Goal: Feedback & Contribution: Leave review/rating

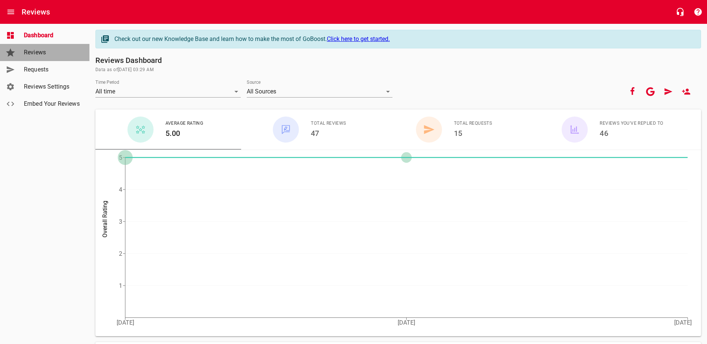
click at [37, 48] on span "Reviews" at bounding box center [52, 52] width 57 height 9
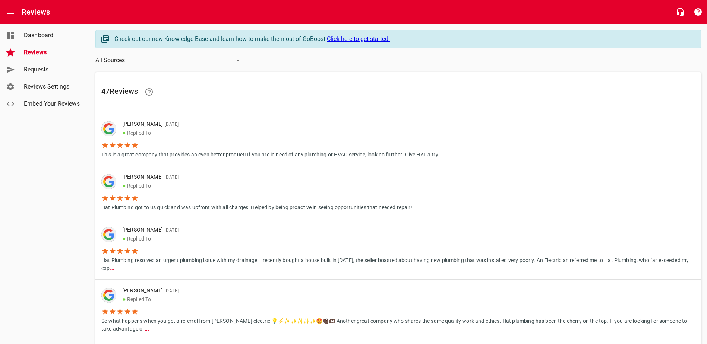
click at [37, 72] on span "Requests" at bounding box center [52, 69] width 57 height 9
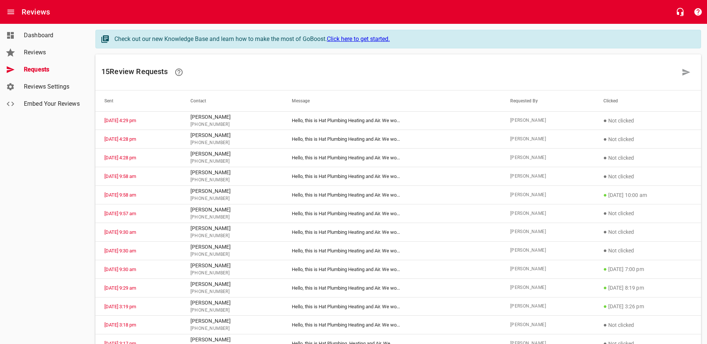
click at [699, 72] on div "15 Review Request s" at bounding box center [397, 72] width 605 height 36
click at [678, 75] on link at bounding box center [686, 72] width 18 height 18
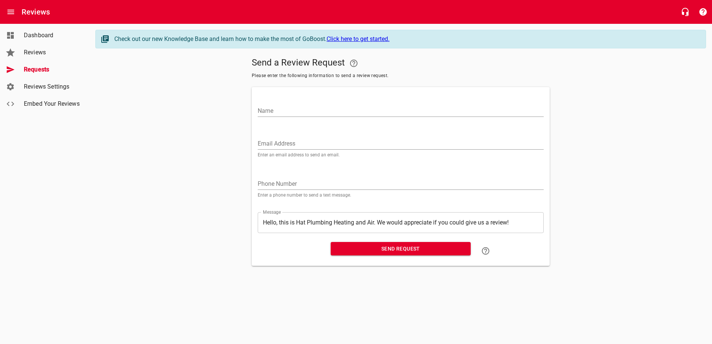
click at [332, 98] on div "Name" at bounding box center [401, 106] width 292 height 33
click at [318, 98] on div "Name" at bounding box center [401, 106] width 292 height 33
click at [321, 107] on input "Name" at bounding box center [401, 111] width 286 height 12
type input "[PERSON_NAME]"
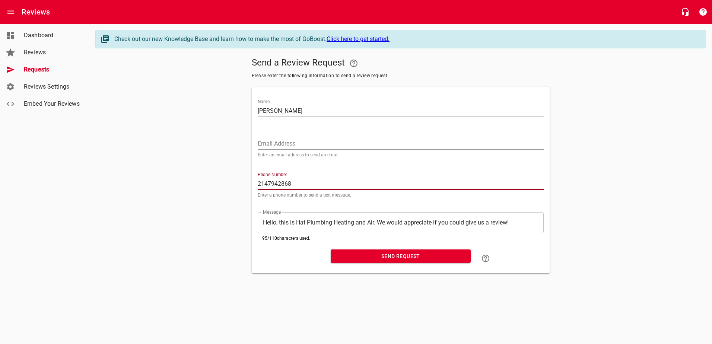
type input "2147942868"
click at [408, 252] on span "Send Request" at bounding box center [401, 256] width 128 height 9
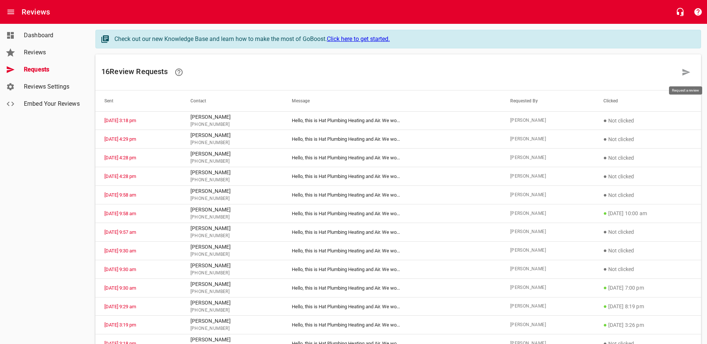
click at [678, 70] on link at bounding box center [686, 72] width 18 height 18
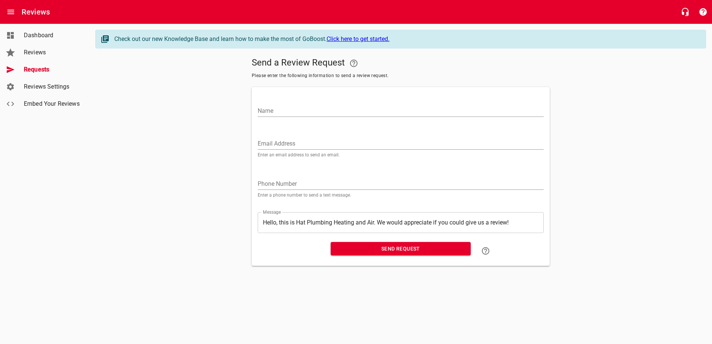
click at [372, 105] on input "Name" at bounding box center [401, 111] width 286 height 12
type input "[PERSON_NAME]"
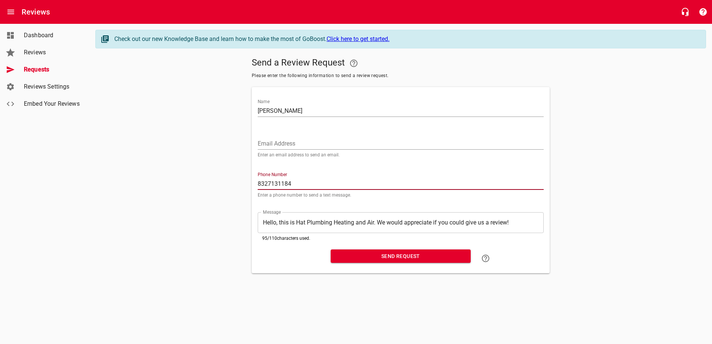
type input "8327131184"
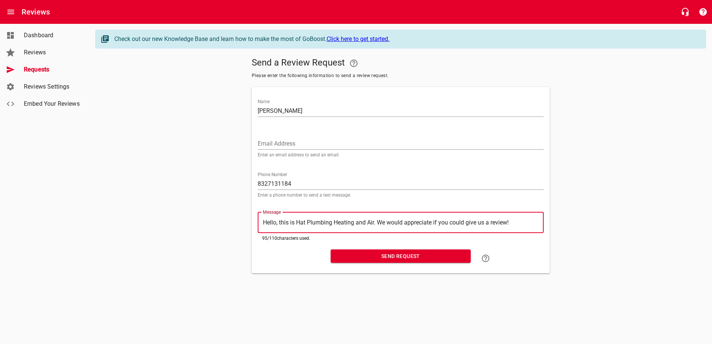
click at [423, 260] on span "Send Request" at bounding box center [401, 256] width 128 height 9
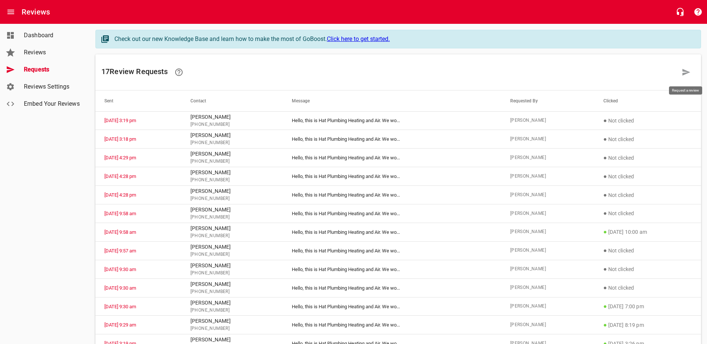
click at [681, 76] on link at bounding box center [686, 72] width 18 height 18
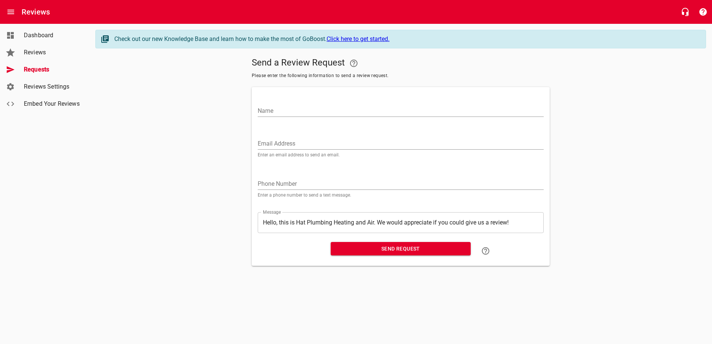
click at [374, 113] on input "Name" at bounding box center [401, 111] width 286 height 12
type input "[PERSON_NAME]"
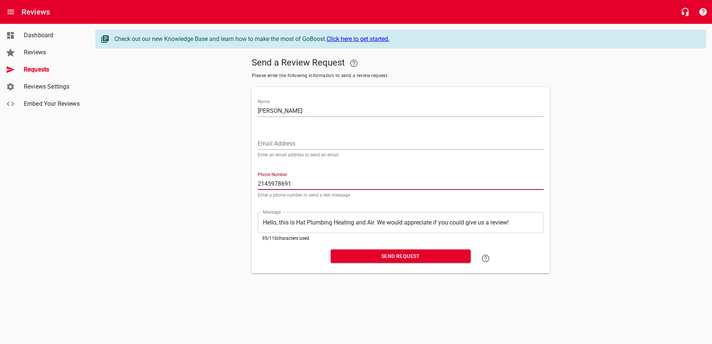
type input "2145978691"
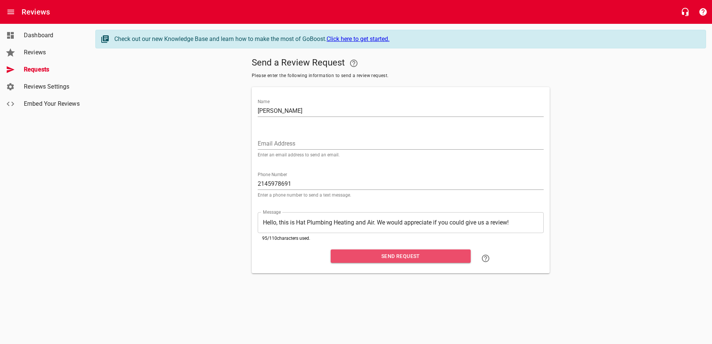
click at [445, 257] on span "Send Request" at bounding box center [401, 256] width 128 height 9
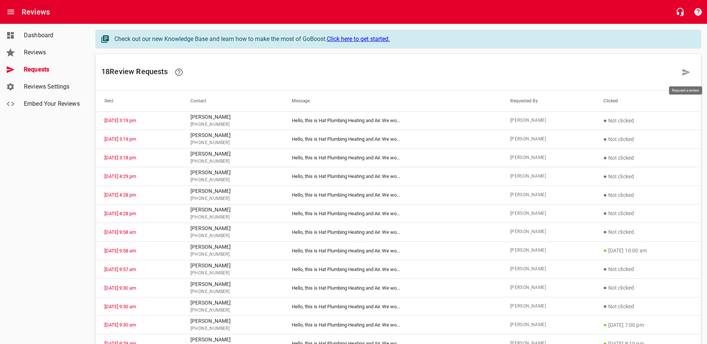
click at [683, 74] on icon at bounding box center [686, 72] width 8 height 7
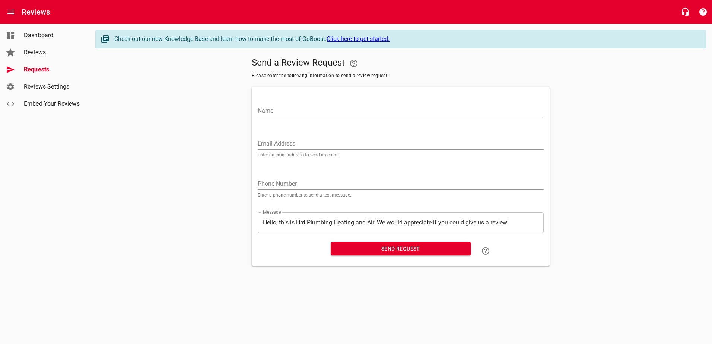
click at [348, 110] on input "Name" at bounding box center [401, 111] width 286 height 12
click at [347, 110] on input "[PERSON_NAME]" at bounding box center [401, 111] width 286 height 12
type input "[PERSON_NAME]"
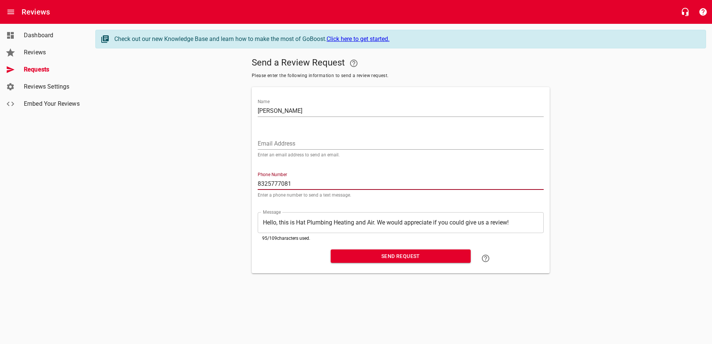
type input "8325777081"
click at [436, 263] on div "Send Request" at bounding box center [401, 259] width 146 height 24
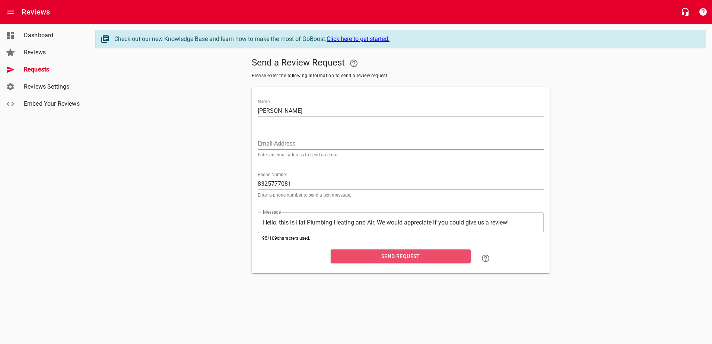
click at [437, 259] on span "Send Request" at bounding box center [401, 256] width 128 height 9
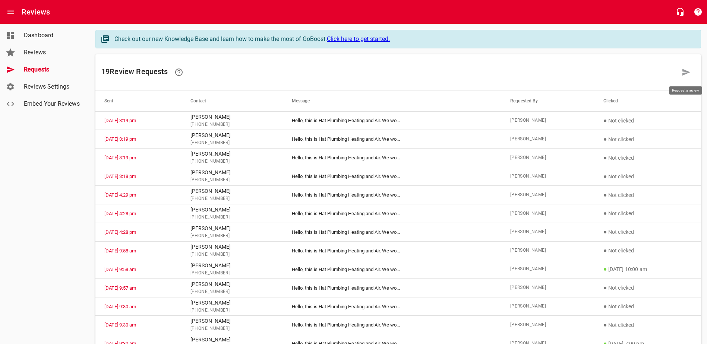
click at [681, 70] on link at bounding box center [686, 72] width 18 height 18
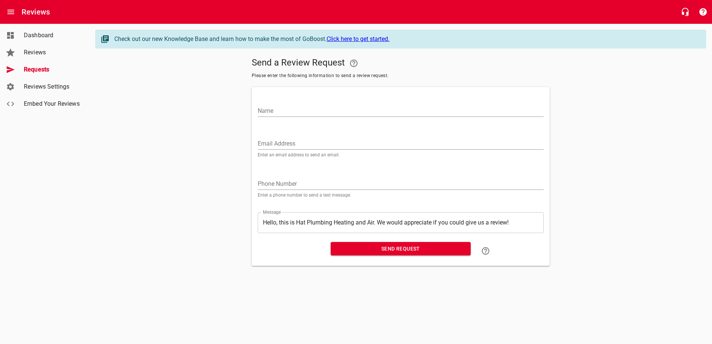
click at [280, 107] on input "Name" at bounding box center [401, 111] width 286 height 12
type input "[PERSON_NAME]"
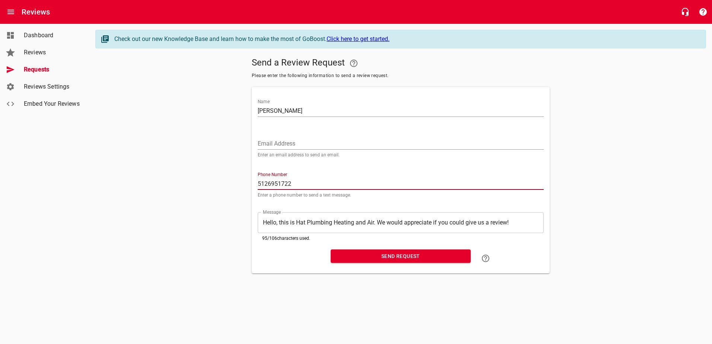
type input "5126951722"
click at [423, 260] on span "Send Request" at bounding box center [401, 256] width 128 height 9
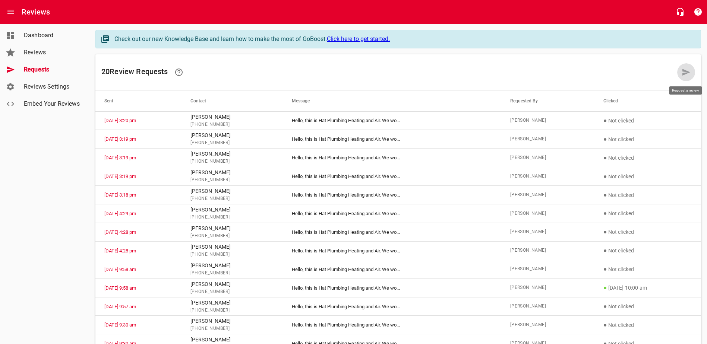
click at [689, 71] on icon at bounding box center [685, 72] width 9 height 9
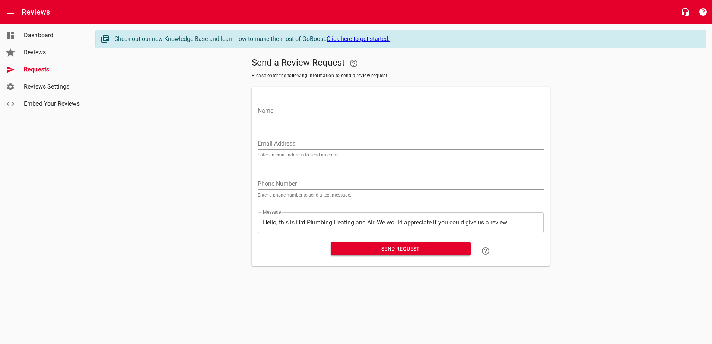
drag, startPoint x: 315, startPoint y: 108, endPoint x: 313, endPoint y: 104, distance: 4.4
click at [315, 108] on input "Name" at bounding box center [401, 111] width 286 height 12
click at [319, 110] on input "[PERSON_NAME]" at bounding box center [401, 111] width 286 height 12
type input "[PERSON_NAME]"
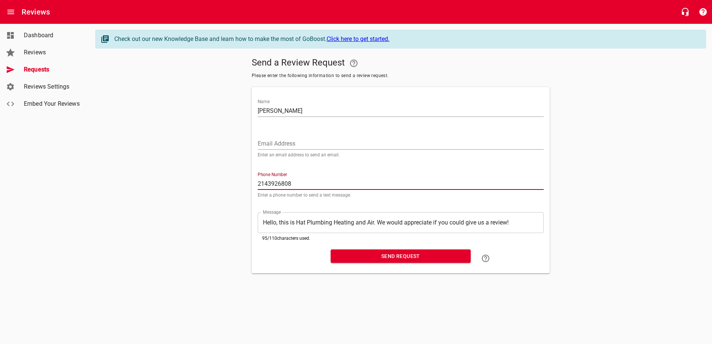
type input "2143926808"
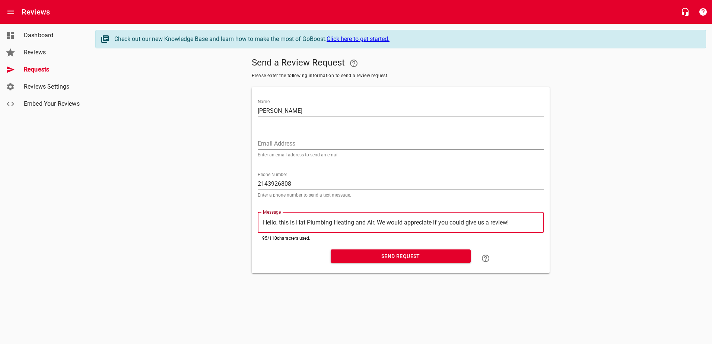
click at [380, 255] on span "Send Request" at bounding box center [401, 256] width 128 height 9
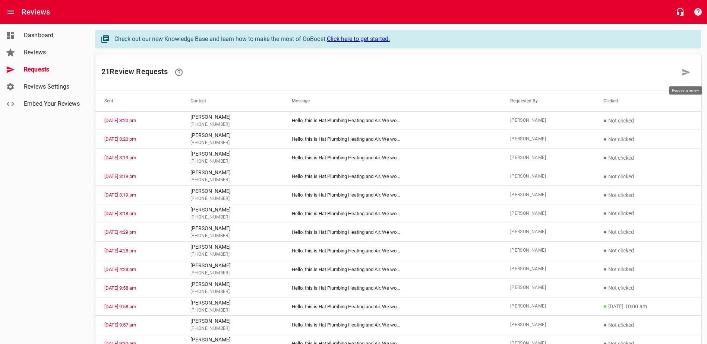
click at [690, 71] on link at bounding box center [686, 72] width 18 height 18
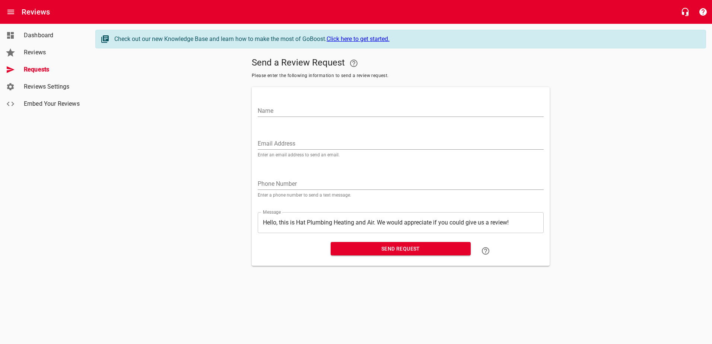
click at [464, 109] on input "Name" at bounding box center [401, 111] width 286 height 12
type input "[PERSON_NAME]"
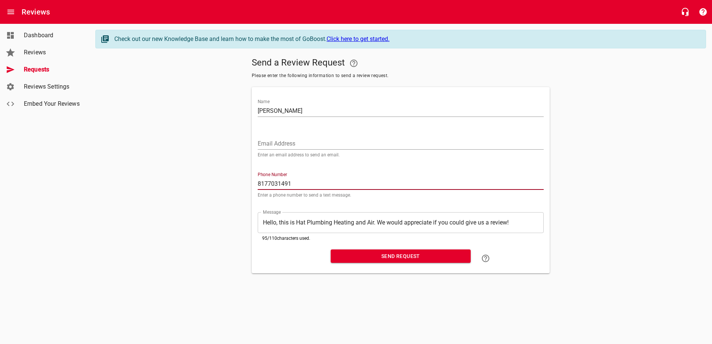
type input "8177031491"
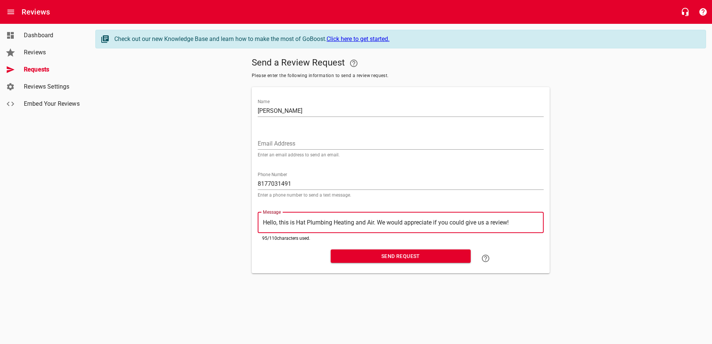
click at [411, 258] on span "Send Request" at bounding box center [401, 256] width 128 height 9
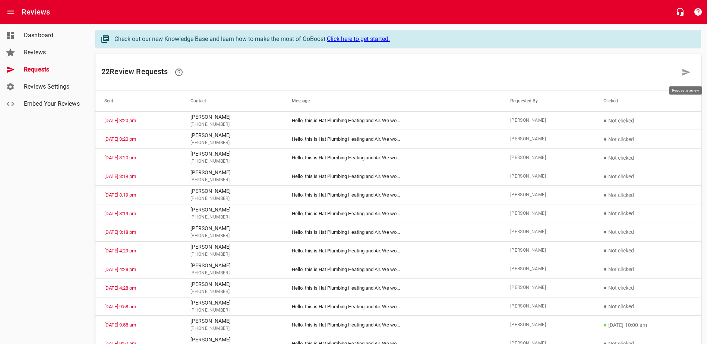
click at [686, 75] on icon at bounding box center [685, 72] width 9 height 9
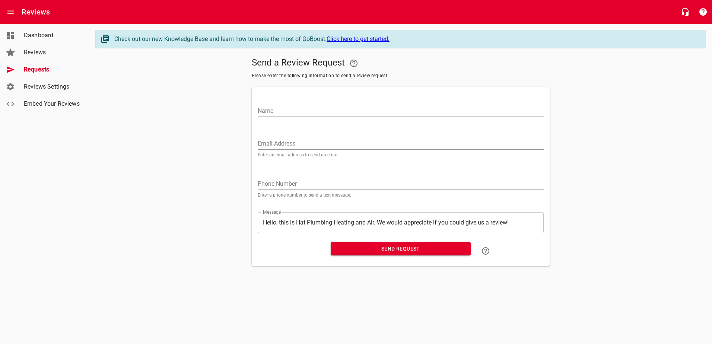
click at [431, 115] on input "Name" at bounding box center [401, 111] width 286 height 12
type input "[PERSON_NAME]"
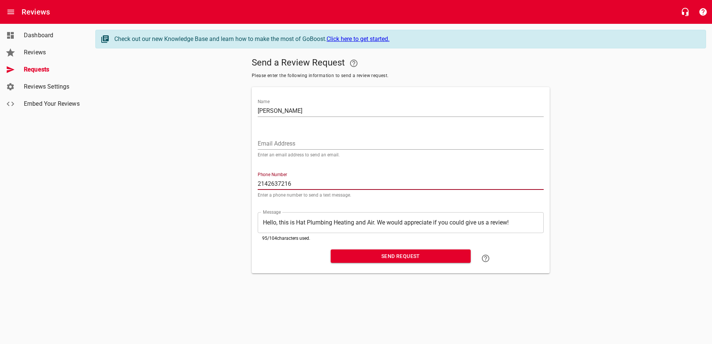
type input "2142637216"
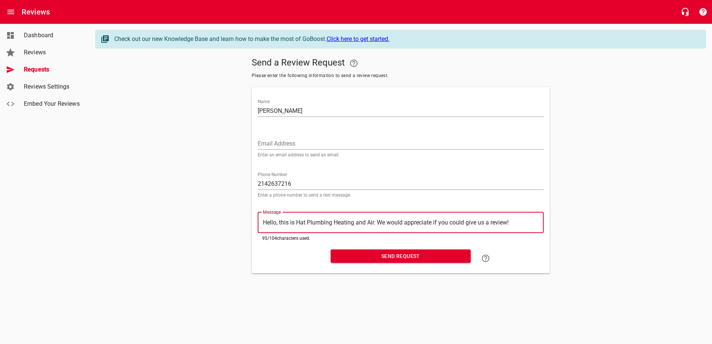
click at [442, 257] on span "Send Request" at bounding box center [401, 256] width 128 height 9
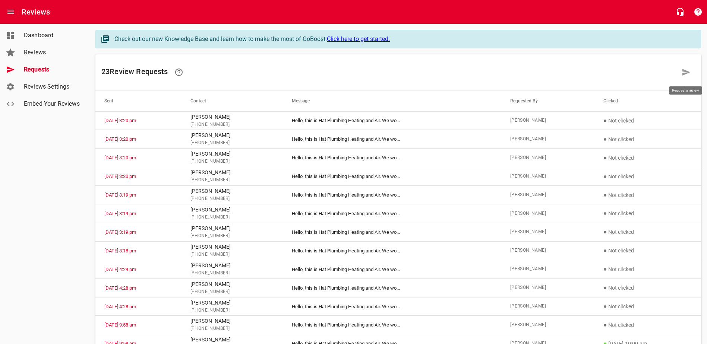
click at [691, 74] on link at bounding box center [686, 72] width 18 height 18
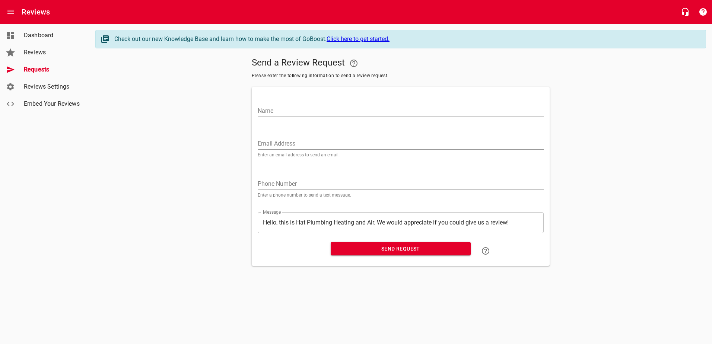
click at [335, 110] on input "Name" at bounding box center [401, 111] width 286 height 12
type input "[PERSON_NAME]"
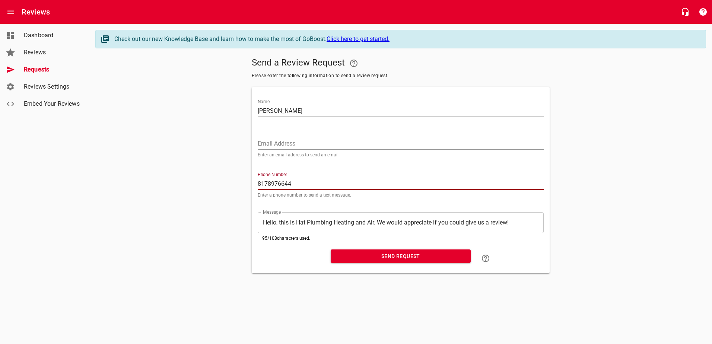
type input "8178976644"
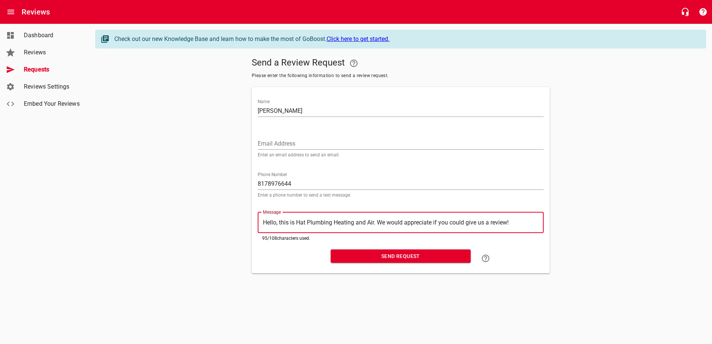
click at [430, 256] on span "Send Request" at bounding box center [401, 256] width 128 height 9
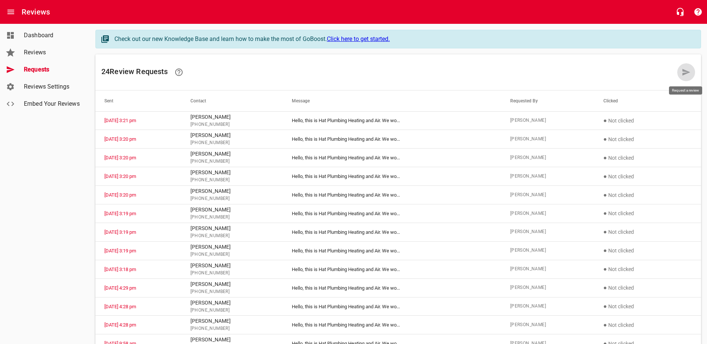
click at [680, 70] on link at bounding box center [686, 72] width 18 height 18
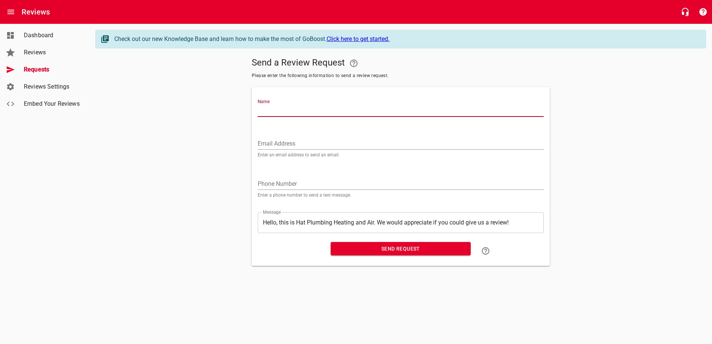
click at [300, 111] on input "Name" at bounding box center [401, 111] width 286 height 12
type input "[PERSON_NAME]"
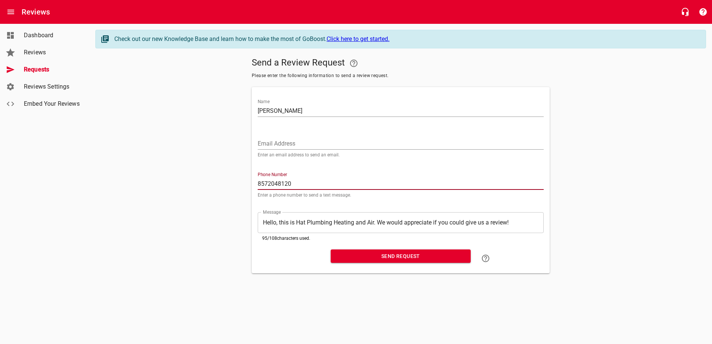
type input "8572048120"
click at [407, 254] on span "Send Request" at bounding box center [401, 256] width 128 height 9
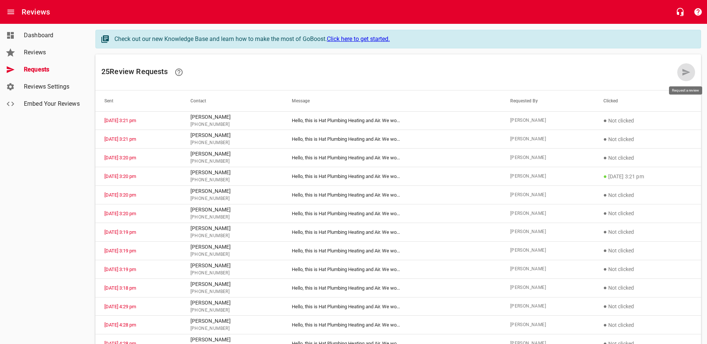
click at [693, 75] on link at bounding box center [686, 72] width 18 height 18
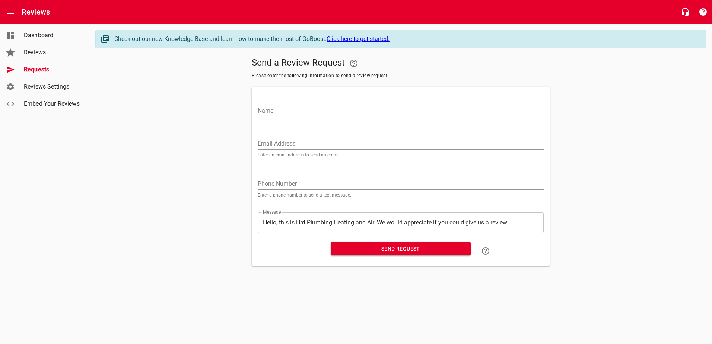
click at [352, 110] on input "Name" at bounding box center [401, 111] width 286 height 12
type input "[PERSON_NAME]"
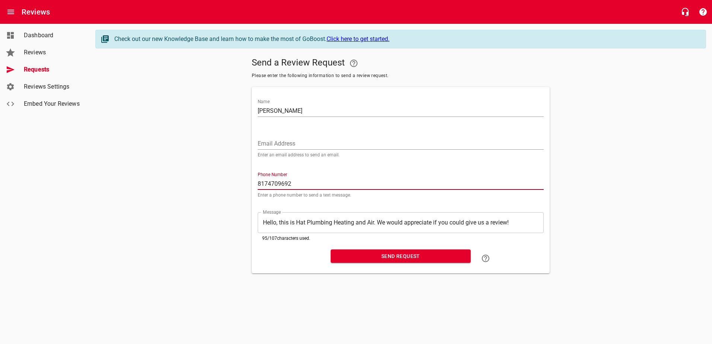
type input "8174709692"
click at [369, 255] on span "Send Request" at bounding box center [401, 256] width 128 height 9
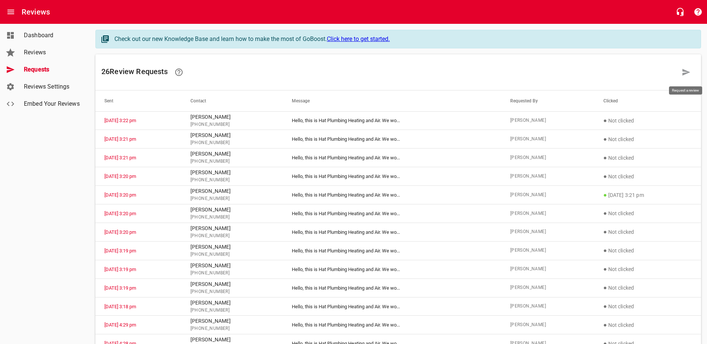
click at [684, 72] on icon at bounding box center [685, 72] width 9 height 9
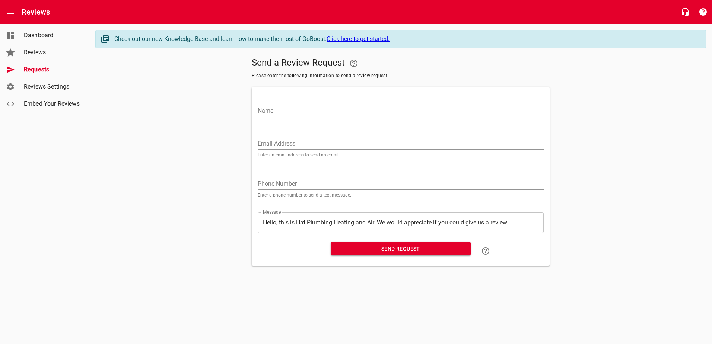
click at [389, 107] on input "Name" at bounding box center [401, 111] width 286 height 12
type input "[PERSON_NAME]"
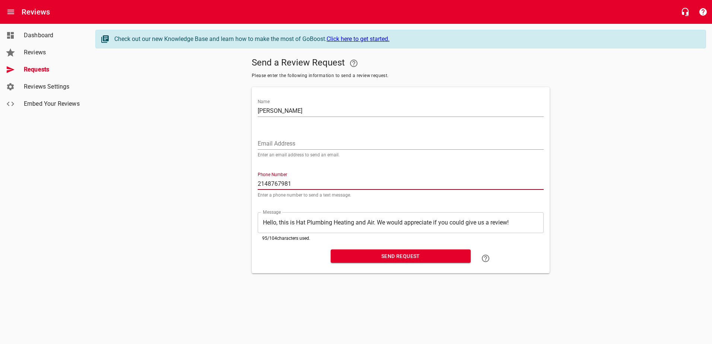
type input "2148767981"
click at [442, 260] on span "Send Request" at bounding box center [401, 256] width 128 height 9
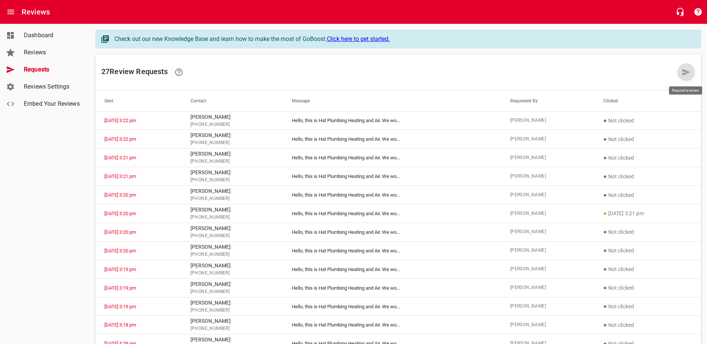
click at [684, 70] on icon at bounding box center [686, 72] width 8 height 7
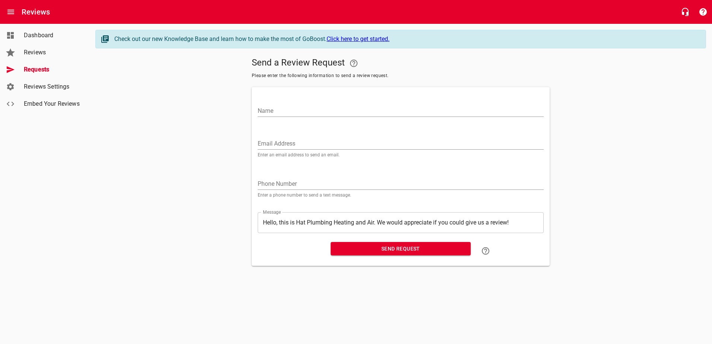
click at [317, 108] on input "Name" at bounding box center [401, 111] width 286 height 12
type input "[PERSON_NAME]"
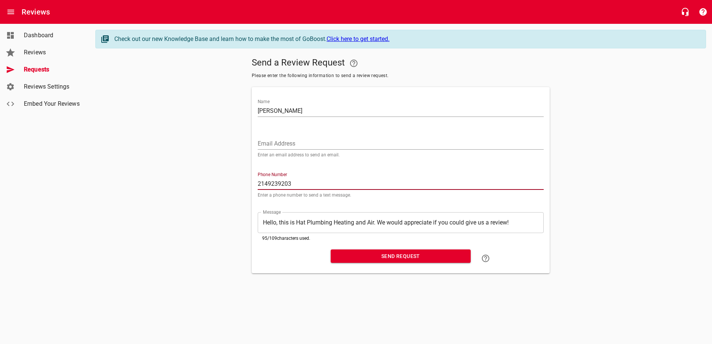
type input "2149239203"
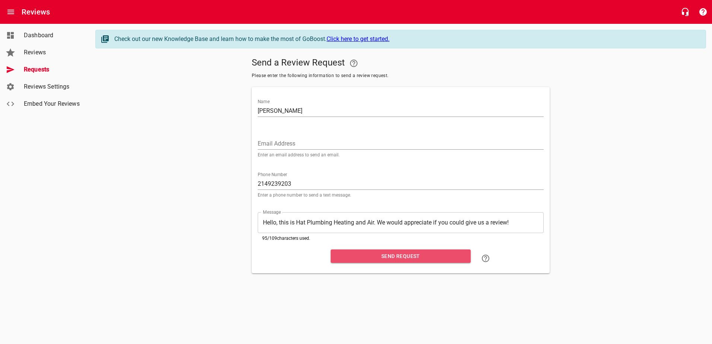
drag, startPoint x: 446, startPoint y: 260, endPoint x: 511, endPoint y: 255, distance: 64.6
click at [446, 260] on span "Send Request" at bounding box center [401, 256] width 128 height 9
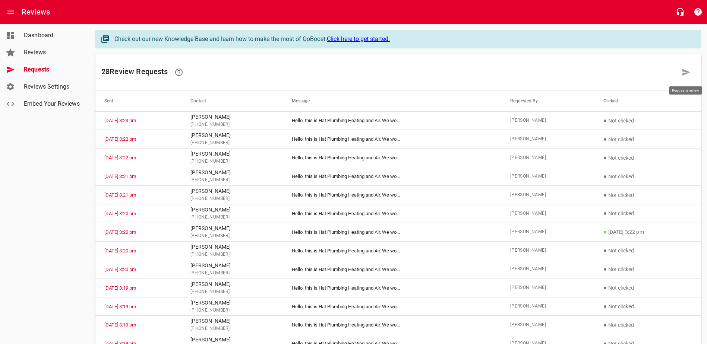
click at [683, 74] on icon at bounding box center [686, 72] width 8 height 7
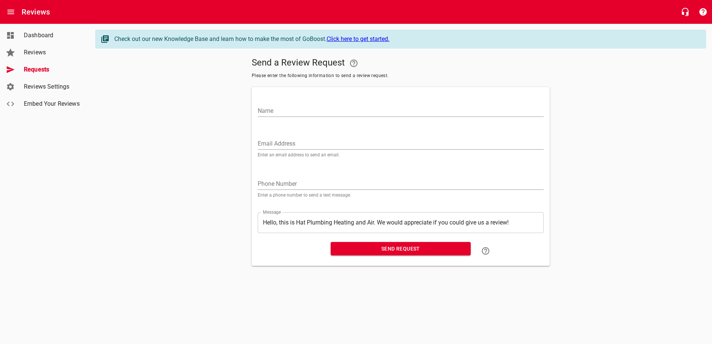
click at [371, 104] on div "Name" at bounding box center [401, 108] width 286 height 18
click at [371, 109] on input "Name" at bounding box center [401, 111] width 286 height 12
drag, startPoint x: 370, startPoint y: 110, endPoint x: 64, endPoint y: 101, distance: 306.8
click at [64, 101] on div "Dashboard Reviews Requests Reviews Settings Embed Your Reviews Check out our ne…" at bounding box center [356, 148] width 712 height 248
type input "[PERSON_NAME]"
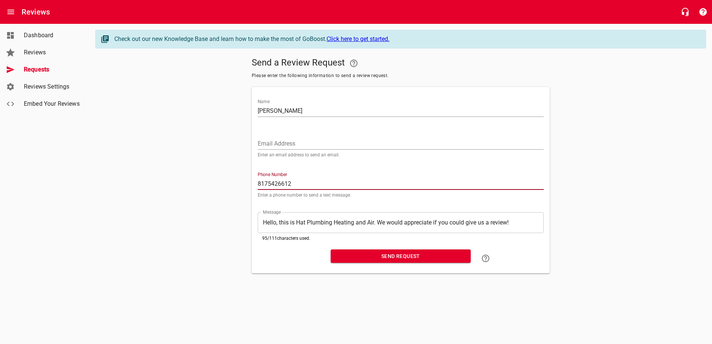
type input "8175426612"
click at [399, 256] on span "Send Request" at bounding box center [401, 256] width 128 height 9
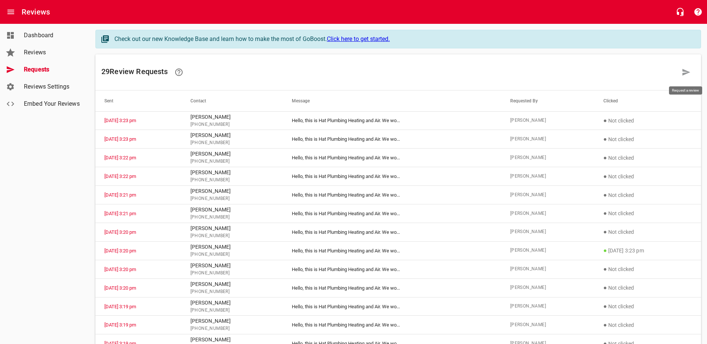
click at [686, 75] on icon at bounding box center [685, 72] width 9 height 9
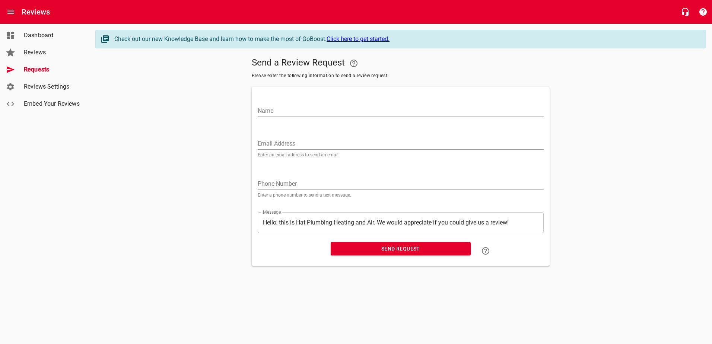
click at [345, 107] on input "Name" at bounding box center [401, 111] width 286 height 12
type input "[PERSON_NAME]"
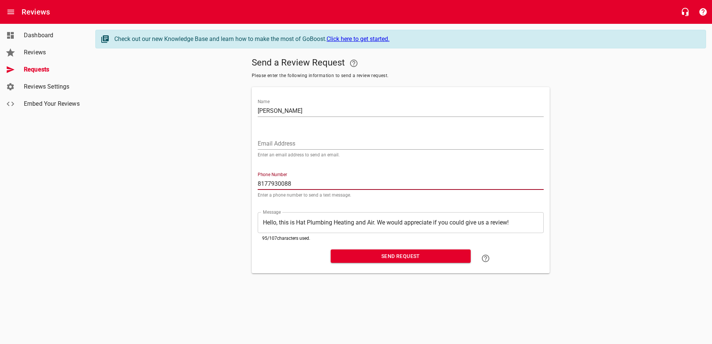
type input "8177930088"
click at [404, 263] on button "Send Request" at bounding box center [401, 257] width 140 height 14
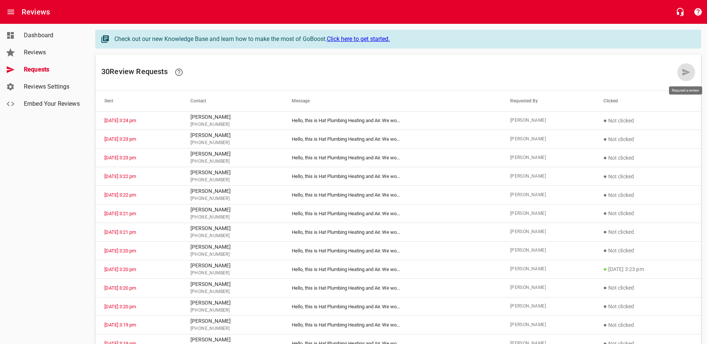
click at [684, 74] on icon at bounding box center [686, 72] width 8 height 7
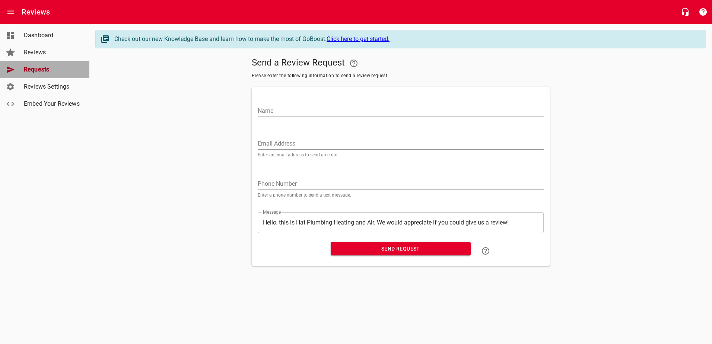
click at [35, 68] on span "Requests" at bounding box center [52, 69] width 57 height 9
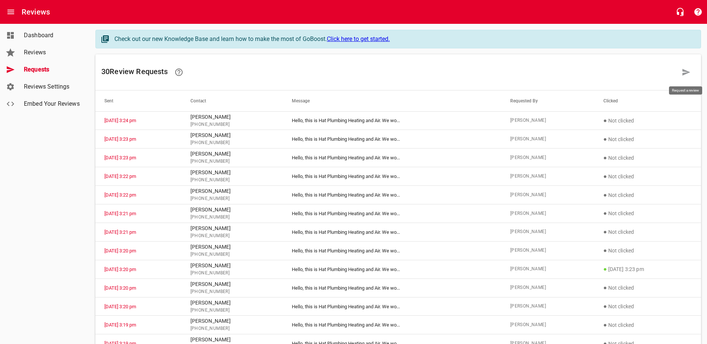
click at [687, 73] on icon at bounding box center [686, 72] width 8 height 7
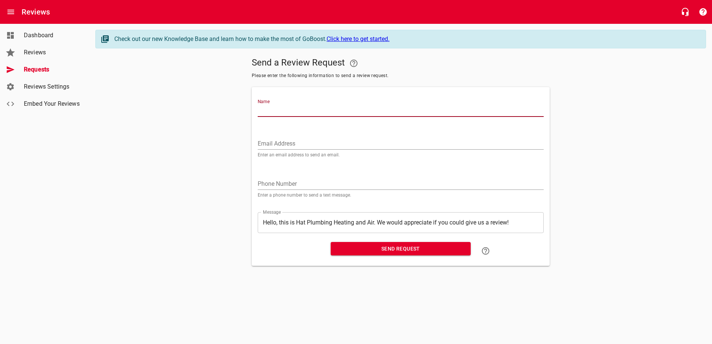
click at [289, 111] on input "Name" at bounding box center [401, 111] width 286 height 12
type input "[PERSON_NAME]"
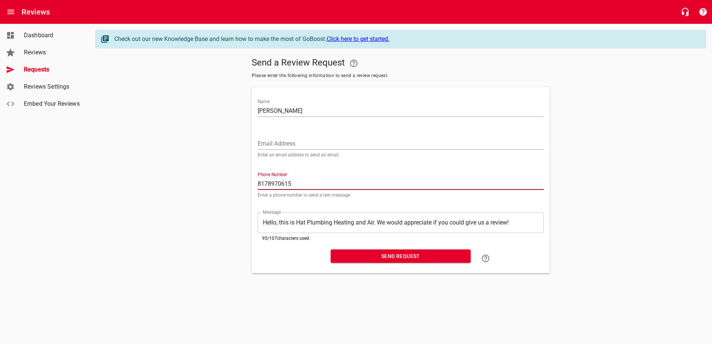
type input "8178970615"
click at [402, 256] on span "Send Request" at bounding box center [401, 256] width 128 height 9
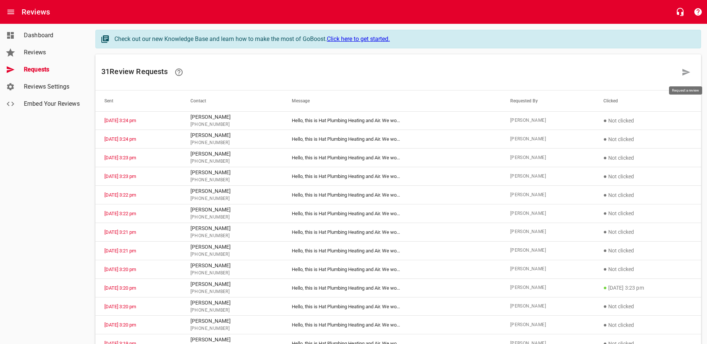
click at [691, 68] on link at bounding box center [686, 72] width 18 height 18
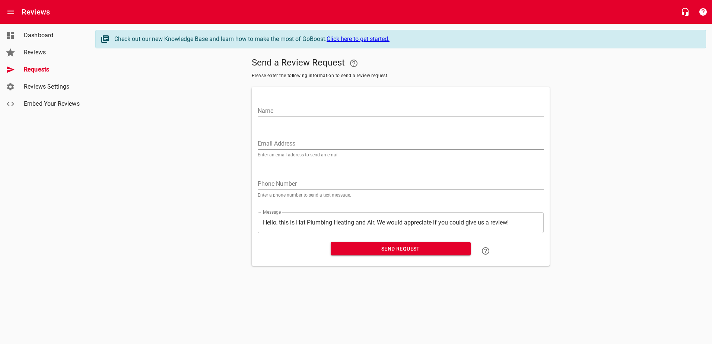
click at [370, 110] on input "Name" at bounding box center [401, 111] width 286 height 12
type input "[PERSON_NAME]"
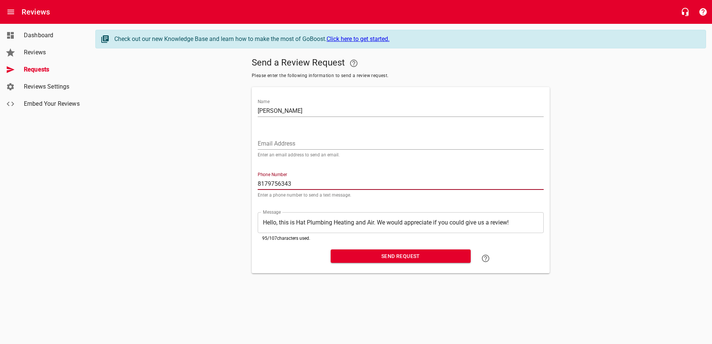
type input "8179756343"
click at [34, 67] on span "Requests" at bounding box center [52, 69] width 57 height 9
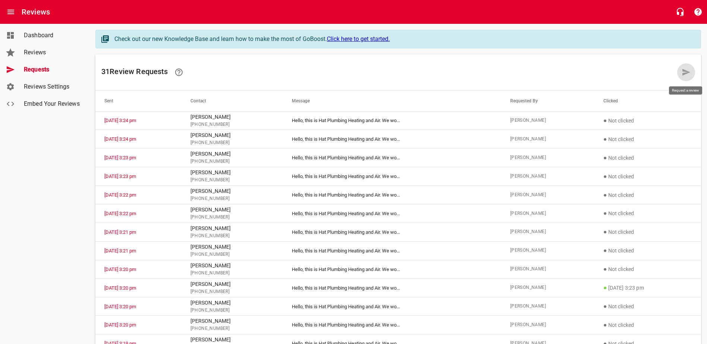
click at [685, 74] on icon at bounding box center [686, 72] width 8 height 7
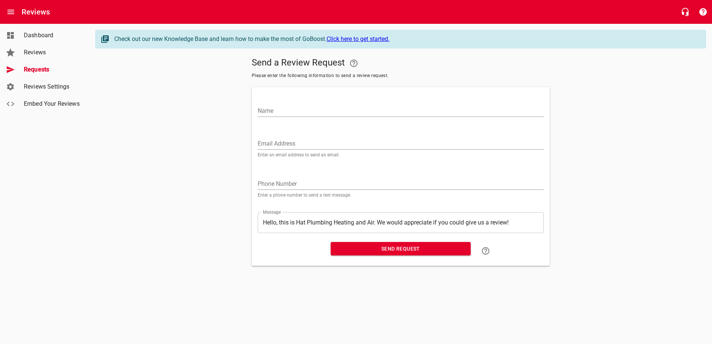
click at [368, 111] on input "Name" at bounding box center [401, 111] width 286 height 12
type input "[PERSON_NAME]"
type input "8"
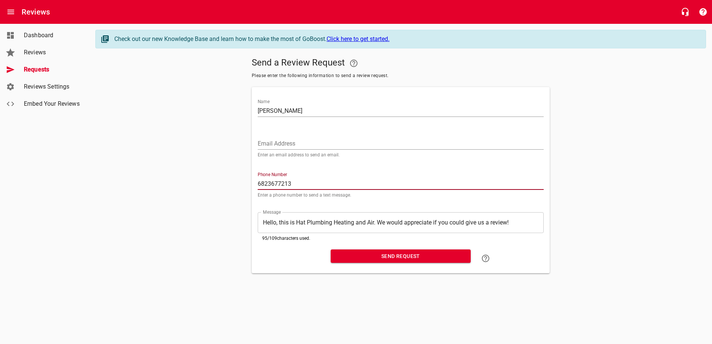
type input "6823677213"
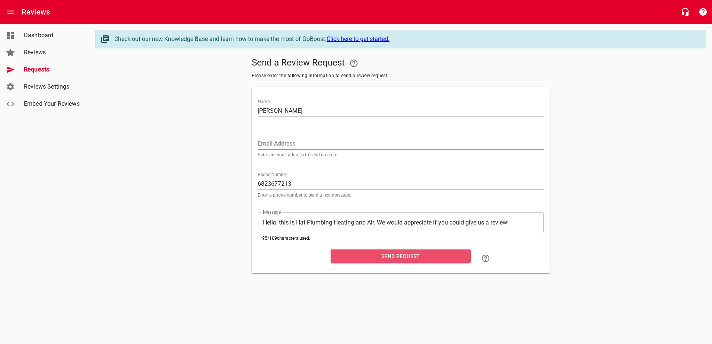
click at [392, 260] on span "Send Request" at bounding box center [401, 256] width 128 height 9
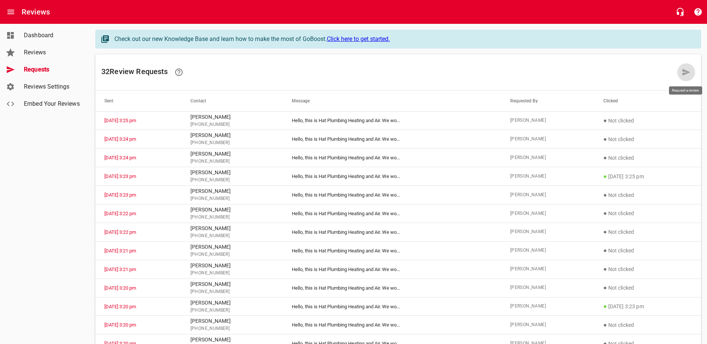
click at [686, 73] on icon at bounding box center [686, 72] width 8 height 7
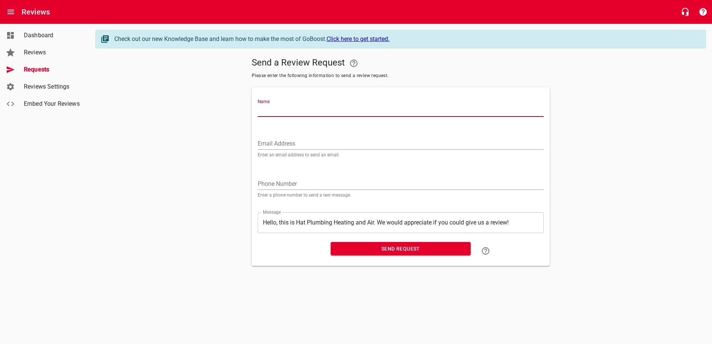
click at [446, 105] on input "Name" at bounding box center [401, 111] width 286 height 12
type input "[PERSON_NAME]"
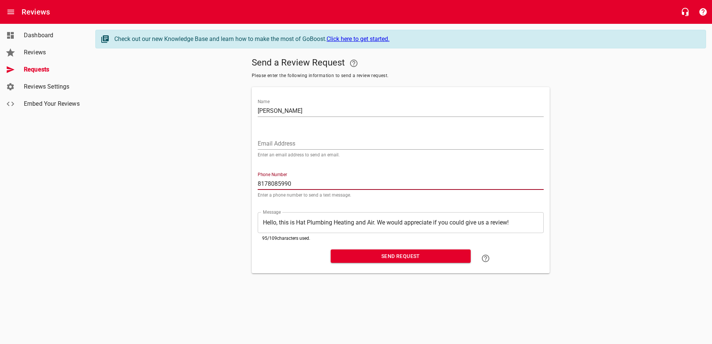
type input "8178085990"
click at [397, 260] on span "Send Request" at bounding box center [401, 256] width 128 height 9
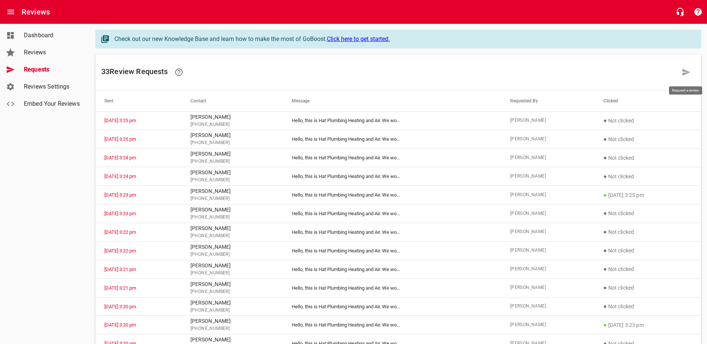
click at [688, 74] on icon at bounding box center [685, 72] width 9 height 9
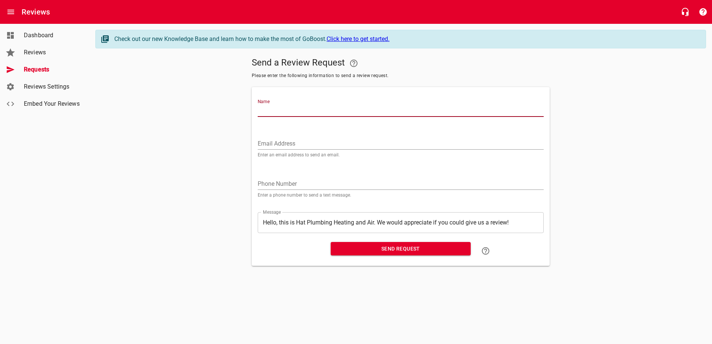
click at [414, 113] on input "Name" at bounding box center [401, 111] width 286 height 12
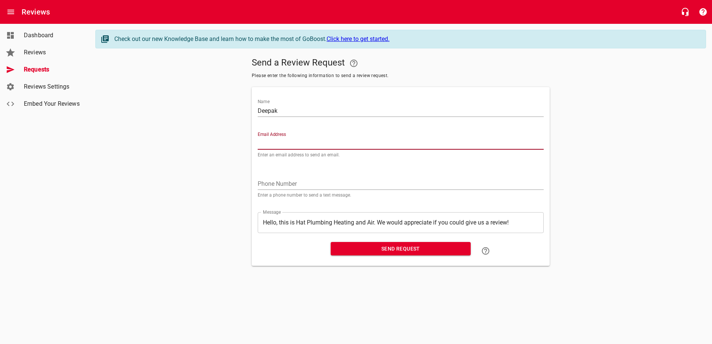
click at [413, 118] on div "Name [PERSON_NAME]" at bounding box center [401, 106] width 292 height 33
click at [427, 109] on input "Deepak" at bounding box center [401, 111] width 286 height 12
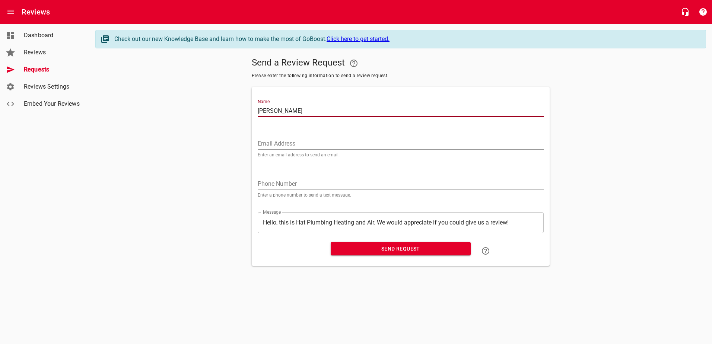
type input "[PERSON_NAME]"
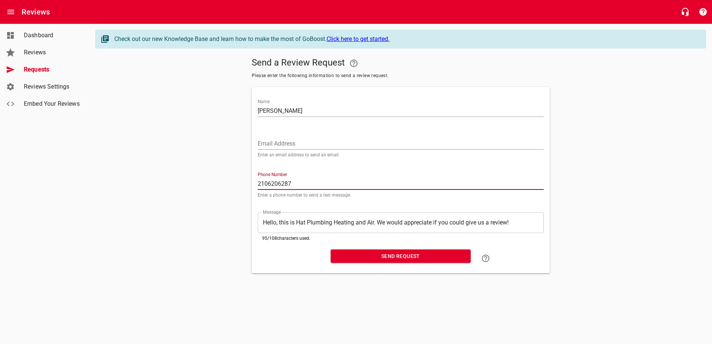
type input "2106206287"
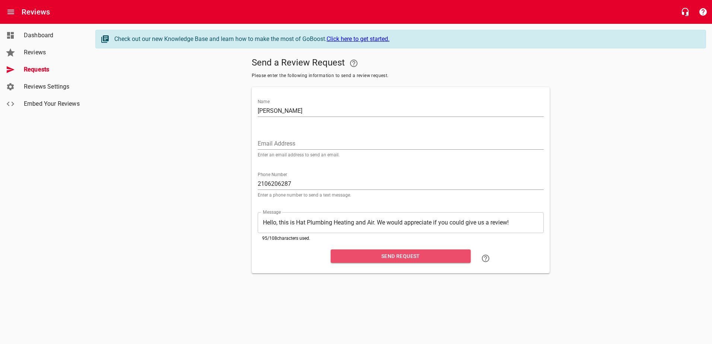
click at [418, 258] on span "Send Request" at bounding box center [401, 256] width 128 height 9
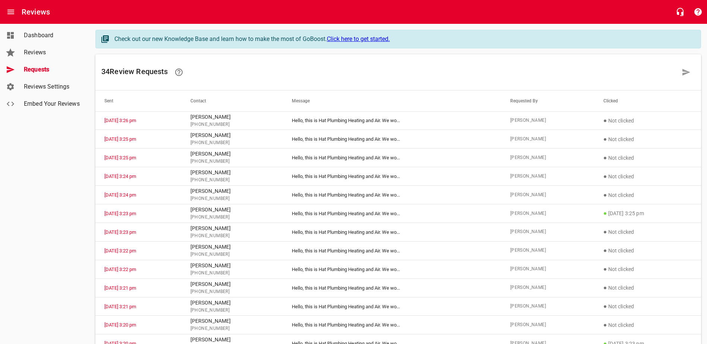
click at [26, 51] on span "Reviews" at bounding box center [52, 52] width 57 height 9
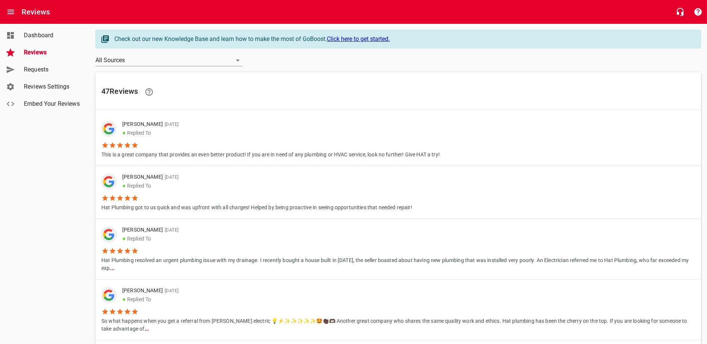
click at [42, 38] on span "Dashboard" at bounding box center [52, 35] width 57 height 9
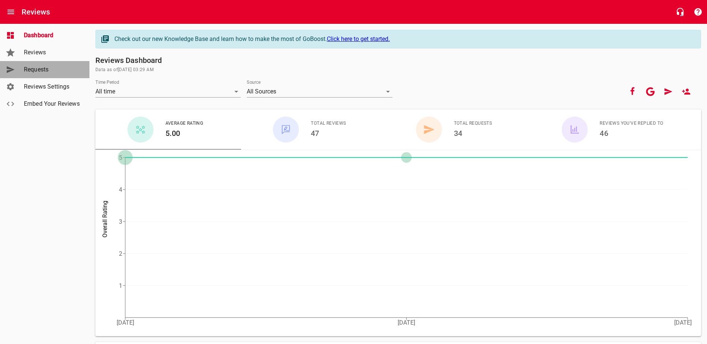
click at [45, 70] on span "Requests" at bounding box center [52, 69] width 57 height 9
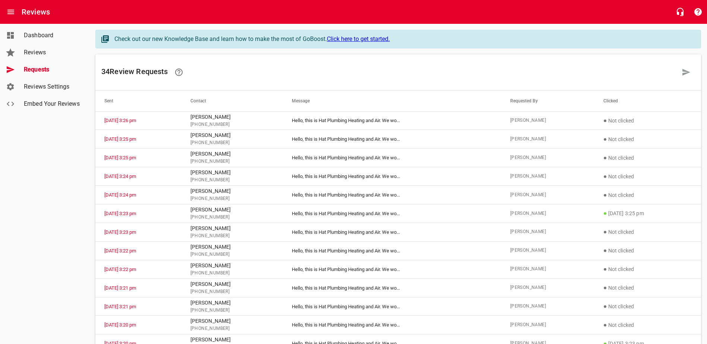
click at [42, 72] on span "Requests" at bounding box center [52, 69] width 57 height 9
click at [48, 33] on span "Dashboard" at bounding box center [52, 35] width 57 height 9
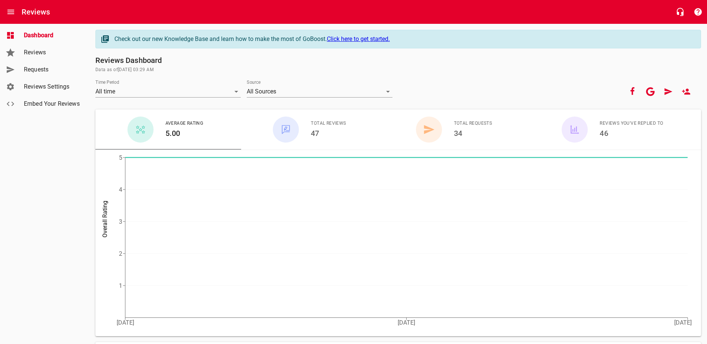
click at [45, 75] on link "Requests" at bounding box center [44, 69] width 89 height 17
